Goal: Task Accomplishment & Management: Manage account settings

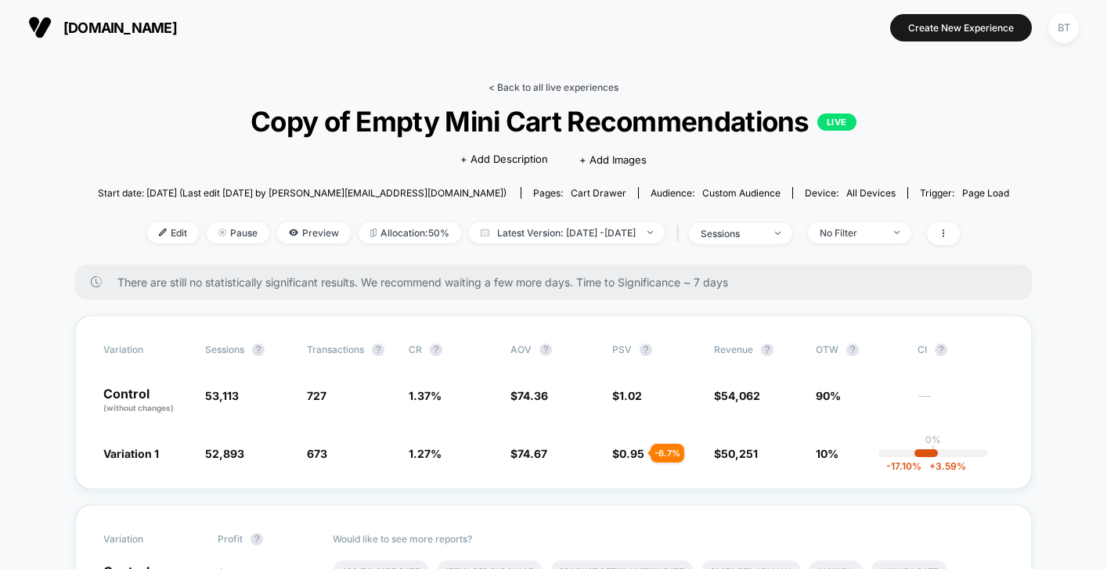
click at [557, 87] on link "< Back to all live experiences" at bounding box center [554, 87] width 130 height 12
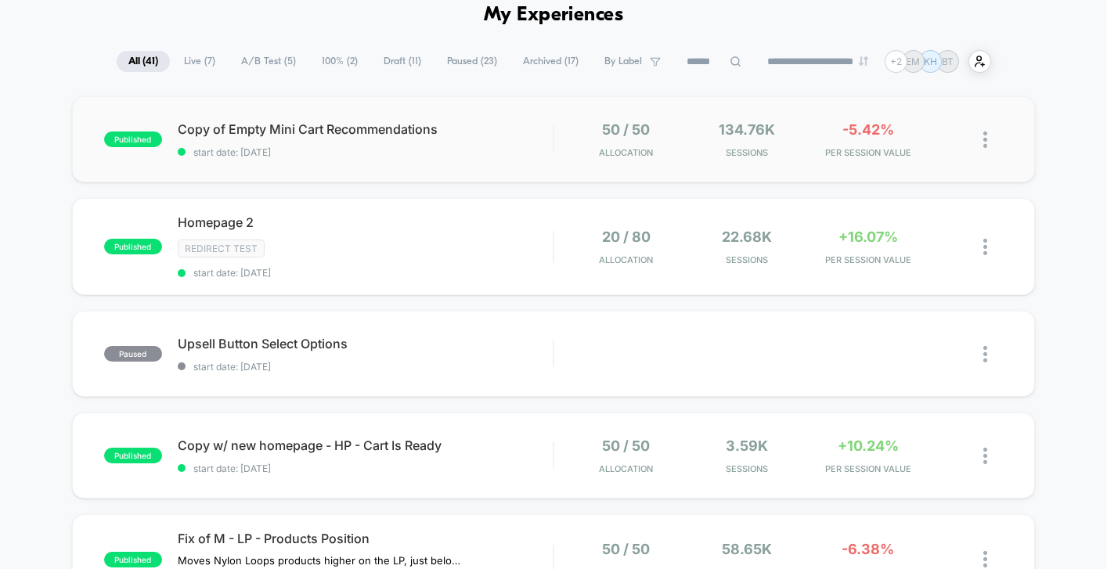
scroll to position [84, 0]
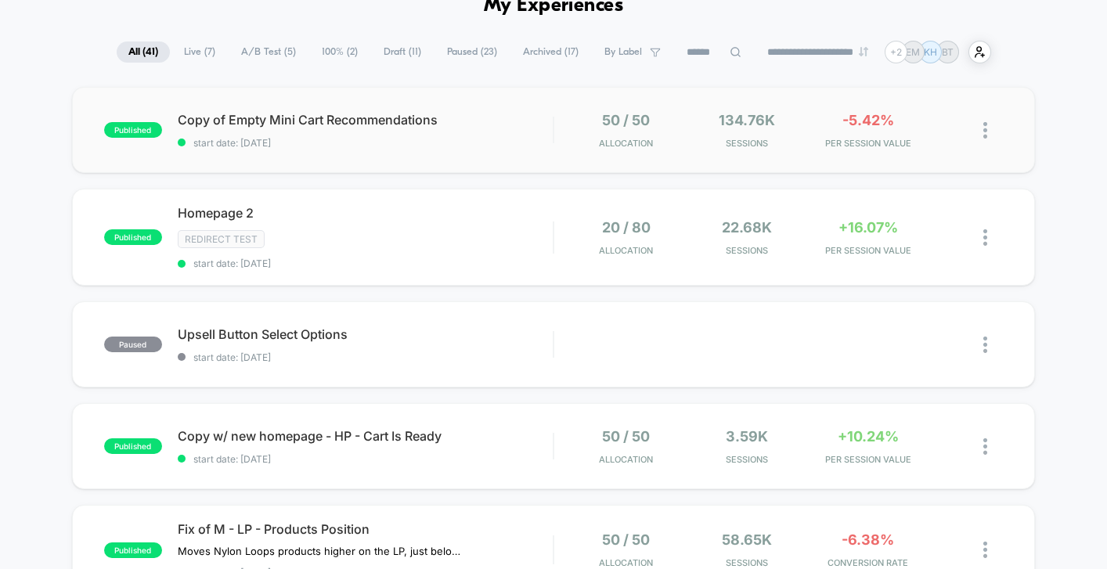
click at [469, 163] on div "published Copy of Empty Mini Cart Recommendations start date: [DATE] 50 / 50 Al…" at bounding box center [553, 130] width 963 height 86
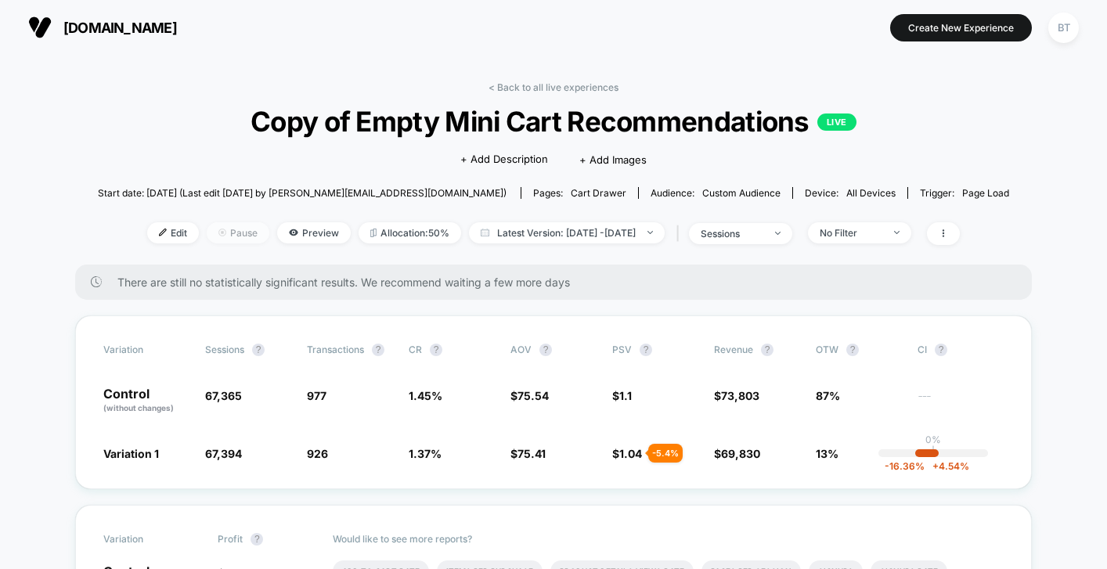
click at [218, 231] on span "Pause" at bounding box center [238, 232] width 63 height 21
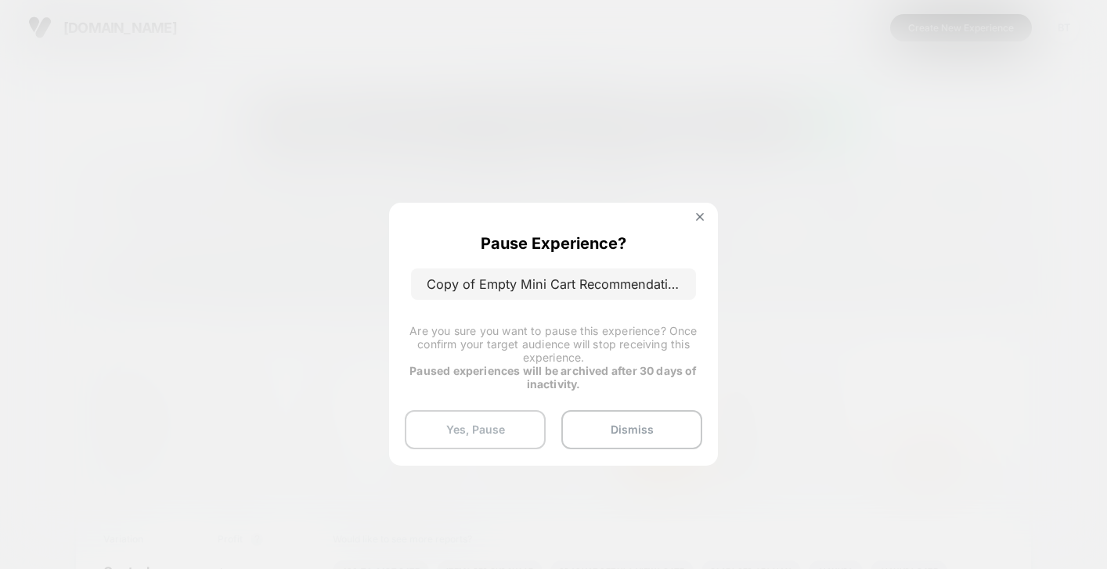
click at [505, 427] on button "Yes, Pause" at bounding box center [475, 429] width 141 height 39
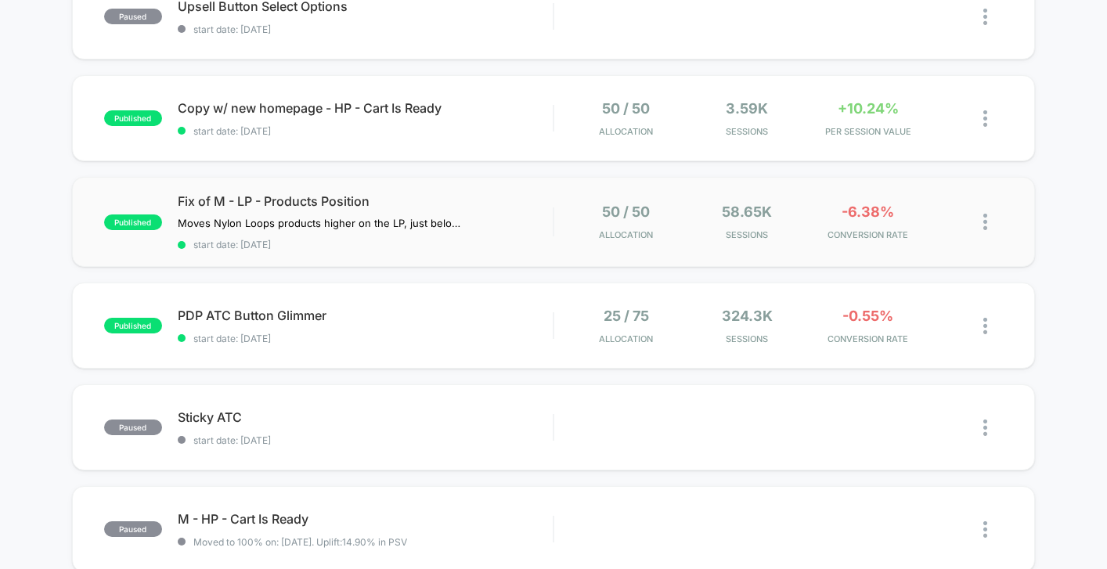
scroll to position [413, 0]
click at [526, 193] on span "Fix of M - LP - Products Position" at bounding box center [365, 201] width 375 height 16
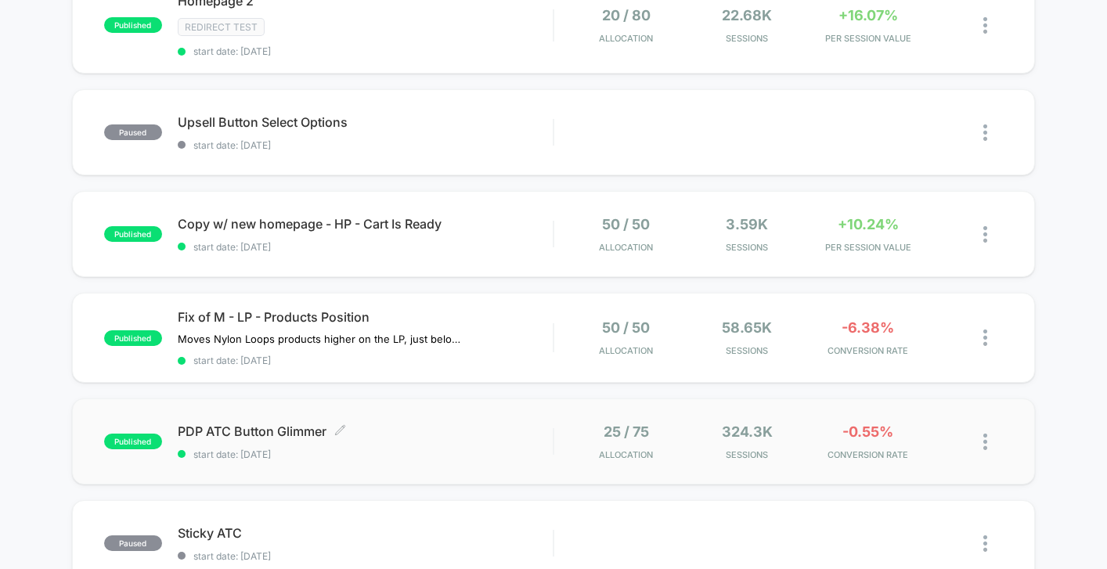
scroll to position [309, 0]
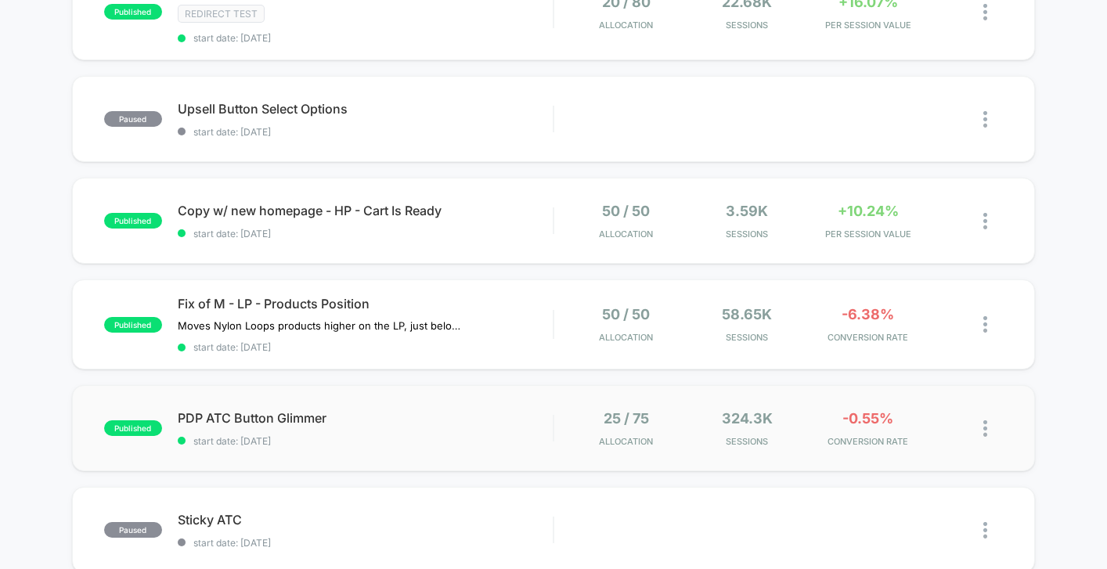
click at [459, 445] on div "published PDP ATC Button Glimmer start date: [DATE] 25 / 75 Allocation 324.3k S…" at bounding box center [553, 428] width 963 height 86
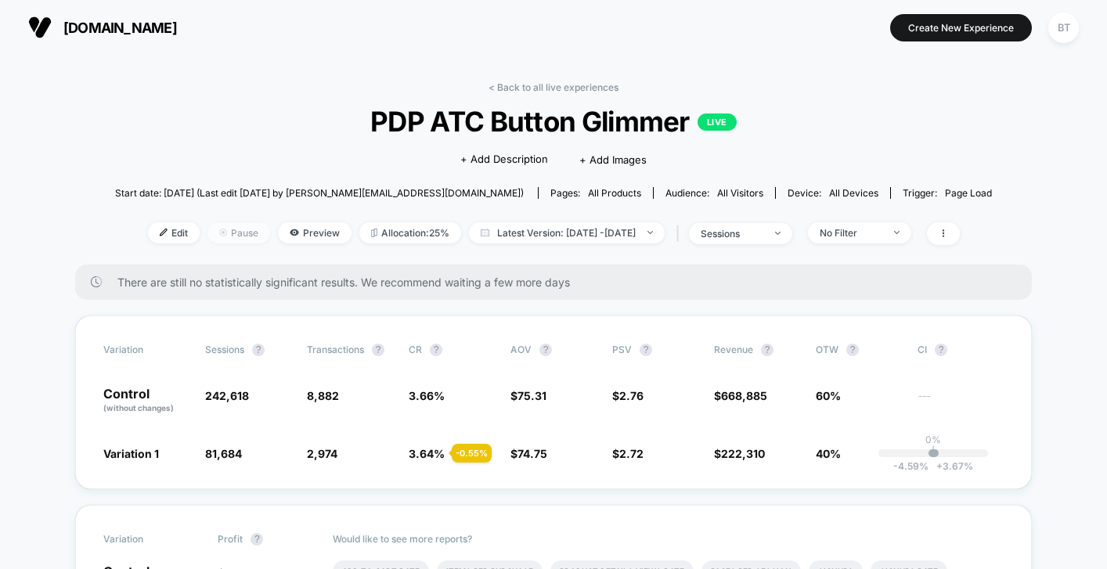
click at [232, 240] on span "Pause" at bounding box center [238, 232] width 63 height 21
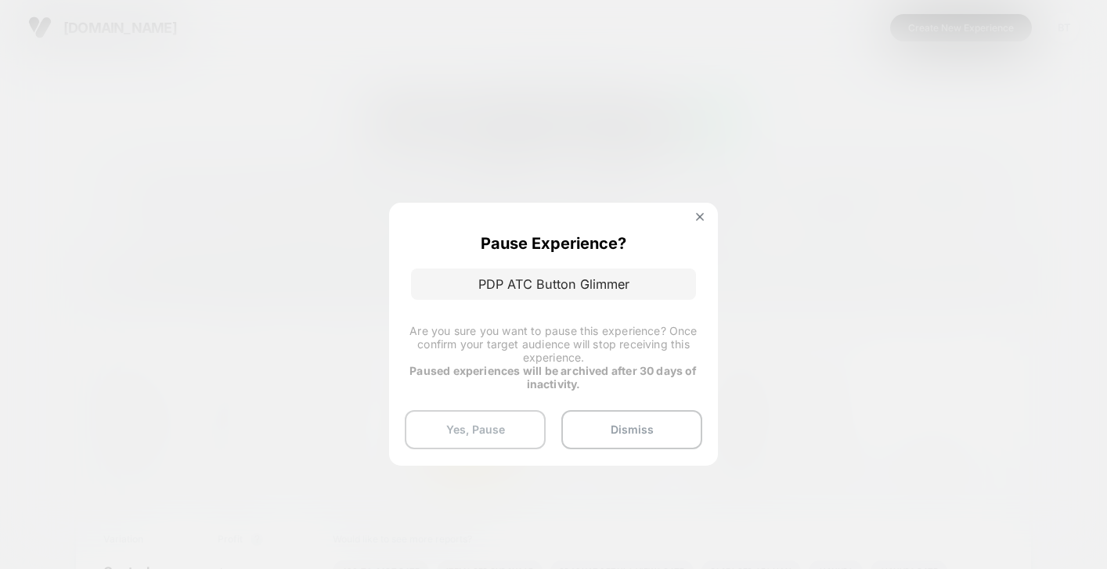
click at [505, 431] on button "Yes, Pause" at bounding box center [475, 429] width 141 height 39
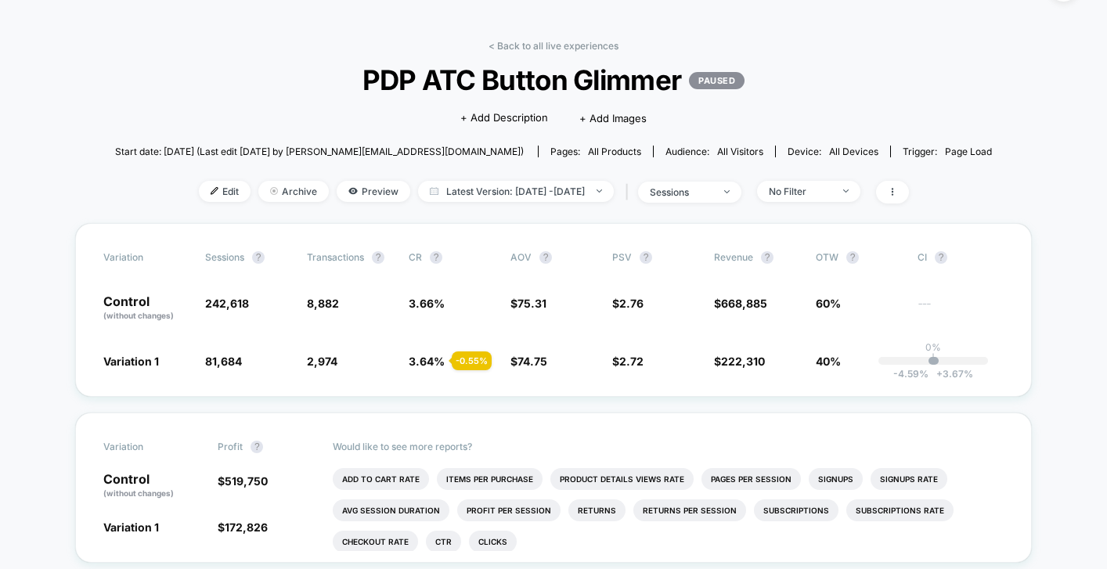
scroll to position [62, 0]
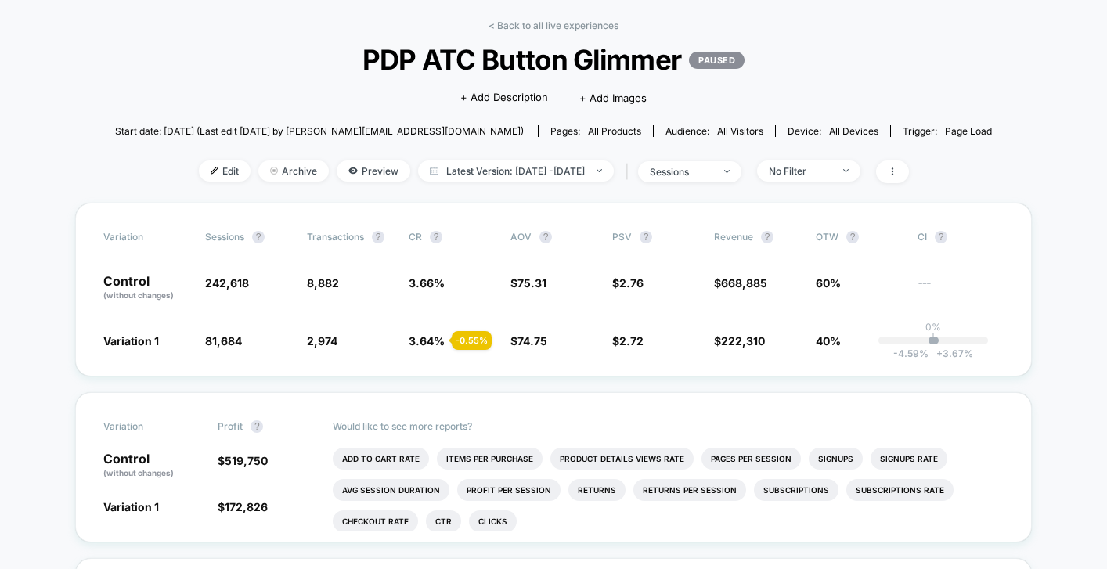
click at [551, 33] on div "< Back to all live experiences PDP ATC Button Glimmer PAUSED Click to edit expe…" at bounding box center [553, 111] width 877 height 183
click at [549, 23] on link "< Back to all live experiences" at bounding box center [554, 26] width 130 height 12
